Goal: Information Seeking & Learning: Learn about a topic

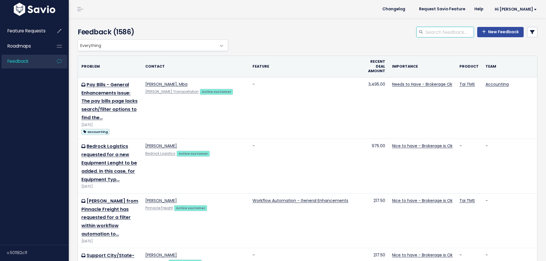
click at [429, 30] on input "search" at bounding box center [449, 32] width 49 height 10
type input "liability"
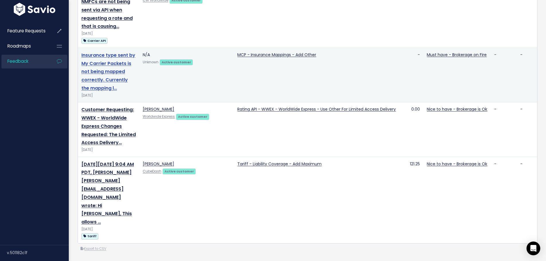
scroll to position [728, 0]
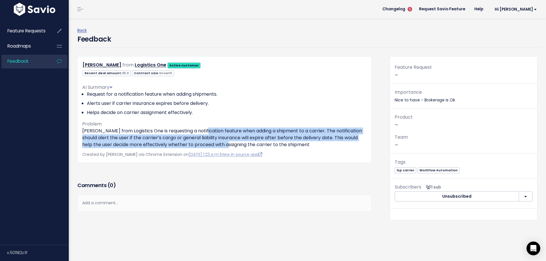
drag, startPoint x: 213, startPoint y: 130, endPoint x: 249, endPoint y: 143, distance: 39.0
click at [249, 143] on p "Jonathan Madden from Logistics One is requesting a notification feature when ad…" at bounding box center [224, 137] width 284 height 21
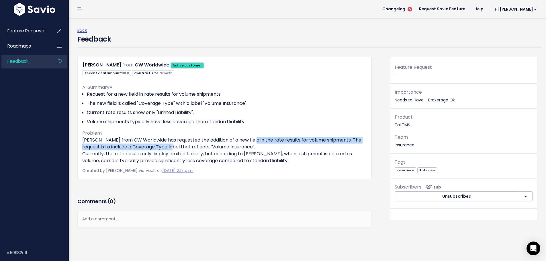
drag, startPoint x: 177, startPoint y: 144, endPoint x: 249, endPoint y: 144, distance: 72.2
click at [249, 144] on p "Dylan from CW Worldwide has requested the addition of a new field in the rate r…" at bounding box center [224, 150] width 284 height 27
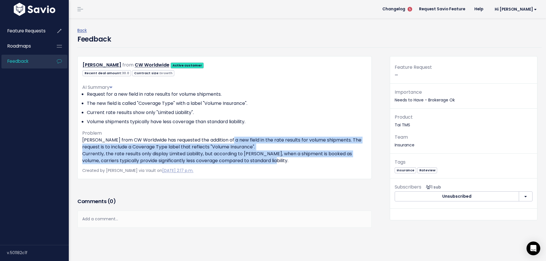
drag, startPoint x: 233, startPoint y: 142, endPoint x: 292, endPoint y: 160, distance: 61.3
click at [292, 160] on p "Dylan from CW Worldwide has requested the addition of a new field in the rate r…" at bounding box center [224, 150] width 284 height 27
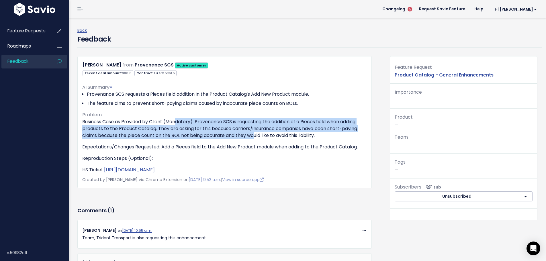
drag, startPoint x: 181, startPoint y: 122, endPoint x: 255, endPoint y: 139, distance: 76.0
click at [255, 139] on p "Business Case as Provided by Client (Mandatory): Provenance SCS is requesting t…" at bounding box center [224, 128] width 284 height 21
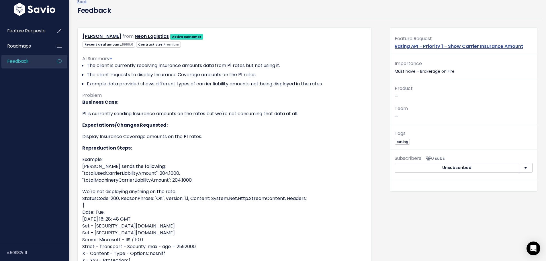
scroll to position [57, 0]
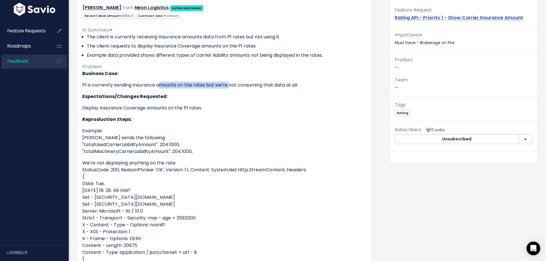
drag, startPoint x: 160, startPoint y: 85, endPoint x: 230, endPoint y: 89, distance: 69.7
click at [230, 89] on p "P1 is currently sending Insurance amounts on the rates but we're not consuming …" at bounding box center [224, 85] width 284 height 7
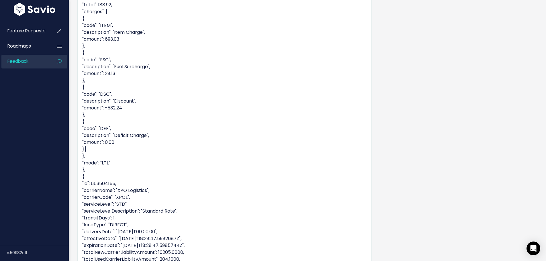
scroll to position [544, 0]
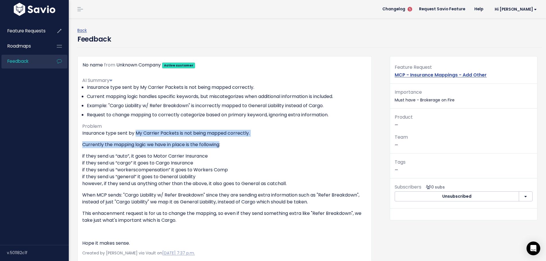
drag, startPoint x: 137, startPoint y: 133, endPoint x: 222, endPoint y: 148, distance: 86.1
click at [222, 148] on div "Insurance type sent by My Carrier Packets is not being mapped correctly. Curren…" at bounding box center [224, 188] width 284 height 117
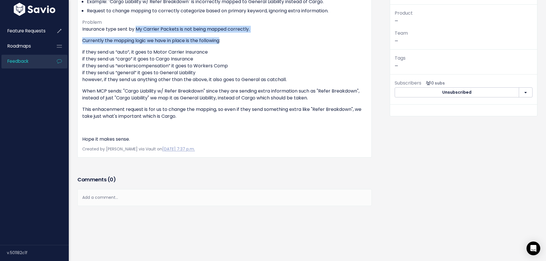
scroll to position [493, 0]
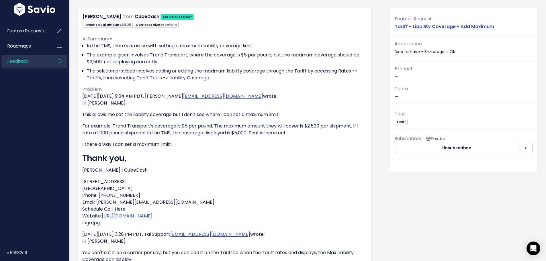
scroll to position [57, 0]
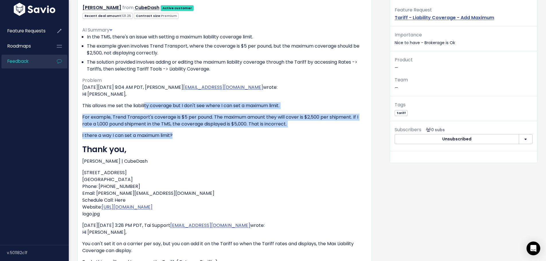
drag, startPoint x: 145, startPoint y: 103, endPoint x: 187, endPoint y: 135, distance: 52.6
click at [187, 135] on div "[DATE][DATE] 9:04 AM PDT, [PERSON_NAME] [PERSON_NAME][EMAIL_ADDRESS][DOMAIN_NAM…" at bounding box center [224, 184] width 284 height 200
click at [187, 135] on p "I there a way I can set a maximum limit?" at bounding box center [224, 135] width 284 height 7
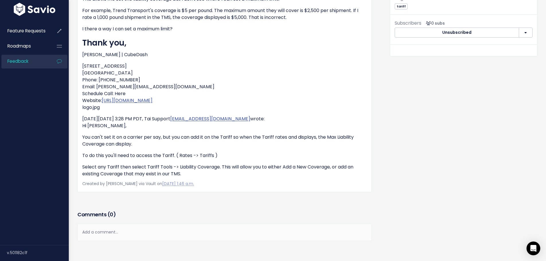
scroll to position [172, 0]
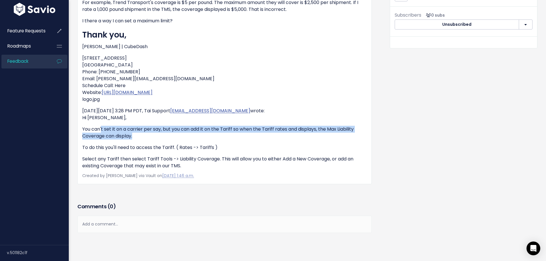
drag, startPoint x: 115, startPoint y: 128, endPoint x: 171, endPoint y: 135, distance: 55.7
click at [171, 135] on p "You can't set it on a carrier per say, but you can add it on the Tariff so when…" at bounding box center [224, 133] width 284 height 14
drag, startPoint x: 176, startPoint y: 129, endPoint x: 181, endPoint y: 136, distance: 9.1
click at [181, 136] on p "You can't set it on a carrier per say, but you can add it on the Tariff so when…" at bounding box center [224, 133] width 284 height 14
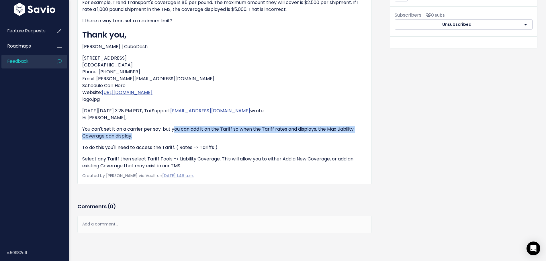
click at [181, 136] on p "You can't set it on a carrier per say, but you can add it on the Tariff so when…" at bounding box center [224, 133] width 284 height 14
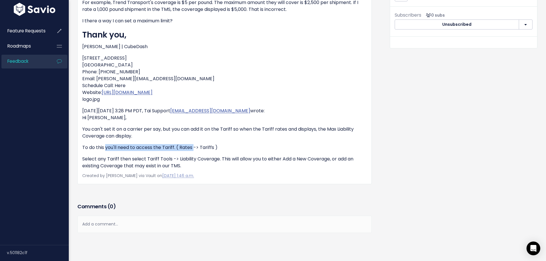
drag, startPoint x: 110, startPoint y: 146, endPoint x: 196, endPoint y: 150, distance: 85.5
click at [194, 150] on p "To do this you'll need to access the Tariff. ( Rates -> Tariffs )" at bounding box center [224, 147] width 284 height 7
click at [196, 150] on p "To do this you'll need to access the Tariff. ( Rates -> Tariffs )" at bounding box center [224, 147] width 284 height 7
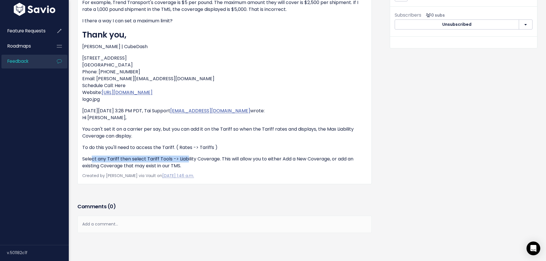
drag, startPoint x: 108, startPoint y: 154, endPoint x: 187, endPoint y: 162, distance: 79.5
click at [187, 162] on div "[DATE][DATE] 9:04 AM PDT, [PERSON_NAME] [PERSON_NAME][EMAIL_ADDRESS][DOMAIN_NAM…" at bounding box center [224, 69] width 284 height 200
click at [188, 162] on p "Select any Tariff then select Tariff Tools -> Liability Coverage. This will all…" at bounding box center [224, 163] width 284 height 14
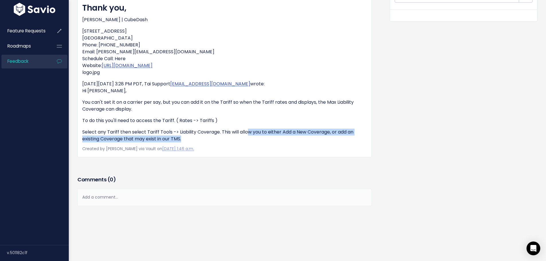
drag, startPoint x: 250, startPoint y: 130, endPoint x: 252, endPoint y: 138, distance: 8.6
click at [252, 138] on p "Select any Tariff then select Tariff Tools -> Liability Coverage. This will all…" at bounding box center [224, 136] width 284 height 14
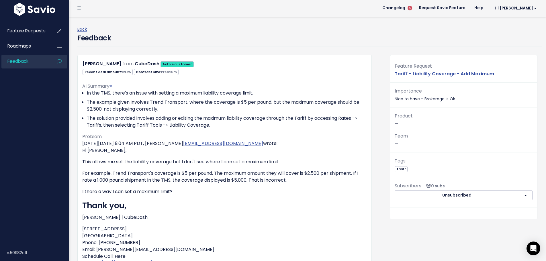
scroll to position [0, 0]
